Goal: Navigation & Orientation: Find specific page/section

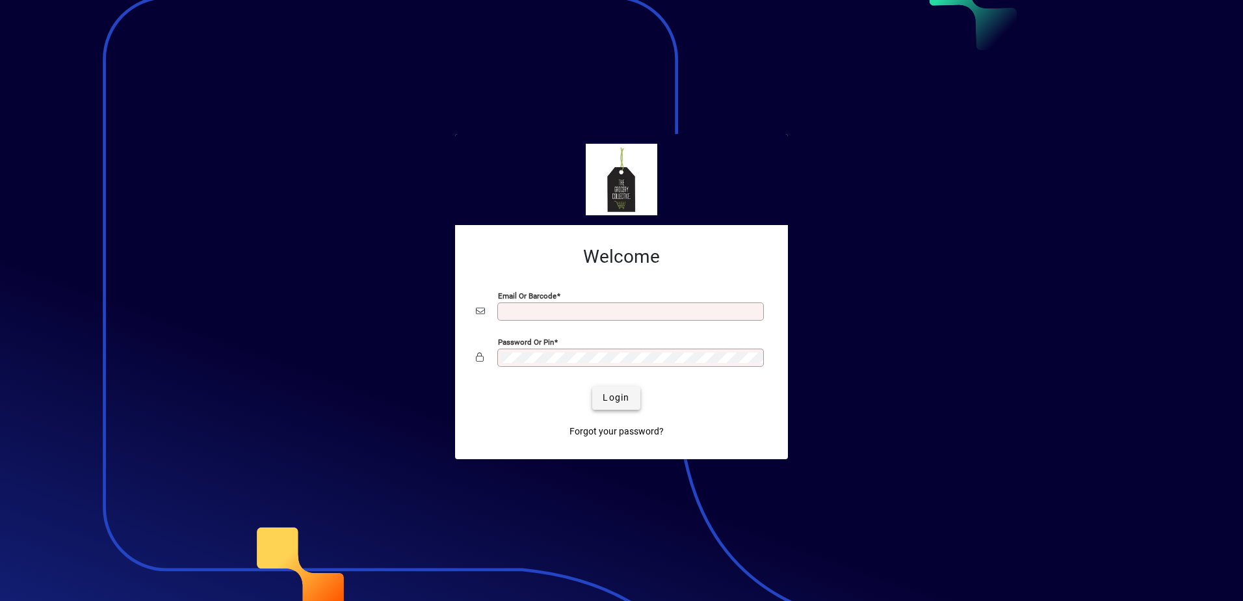
type input "**********"
click at [616, 397] on span "Login" at bounding box center [616, 398] width 27 height 14
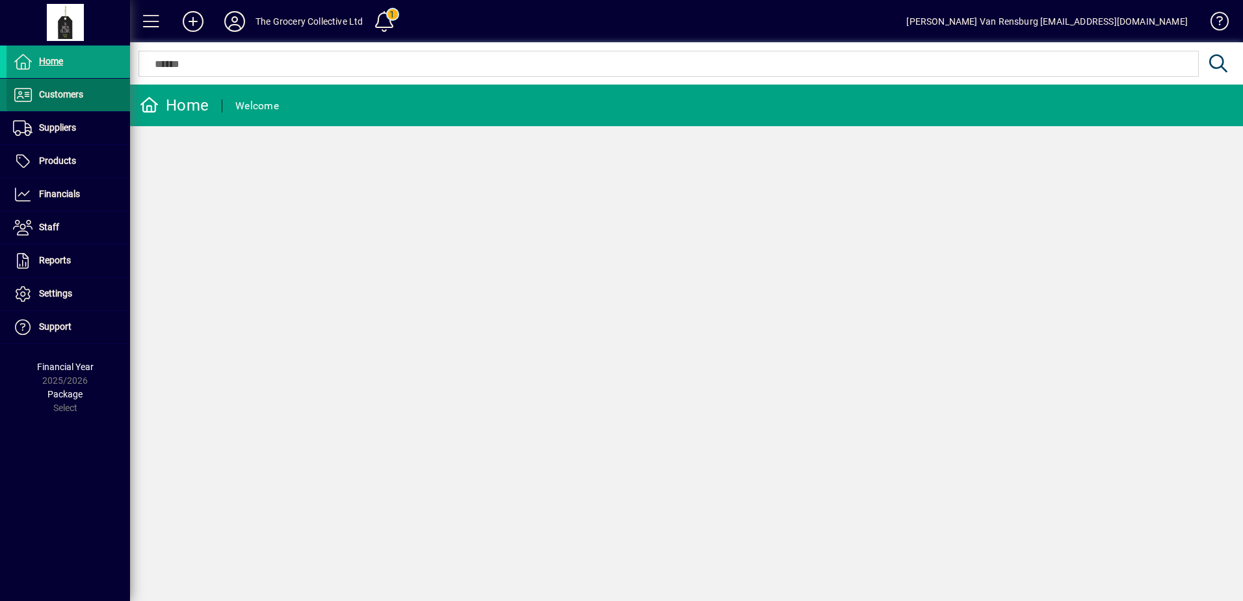
click at [70, 97] on span "Customers" at bounding box center [61, 94] width 44 height 10
